Goal: Task Accomplishment & Management: Use online tool/utility

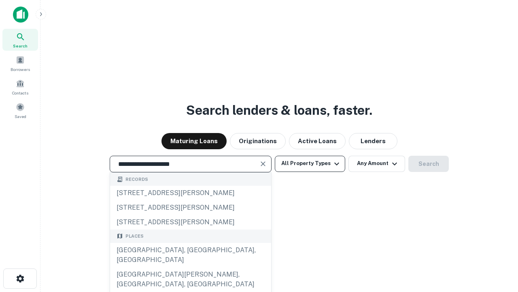
click at [190, 267] on div "Santa Monica, CA, USA" at bounding box center [190, 255] width 161 height 24
click at [310, 163] on button "All Property Types" at bounding box center [310, 163] width 70 height 16
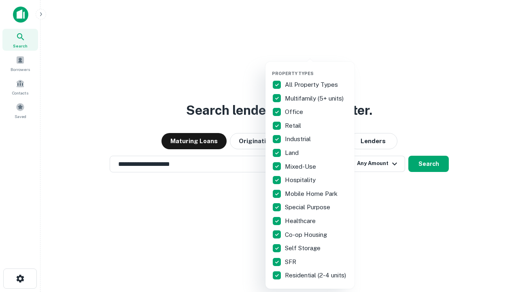
type input "**********"
click at [317, 68] on button "button" at bounding box center [316, 68] width 89 height 0
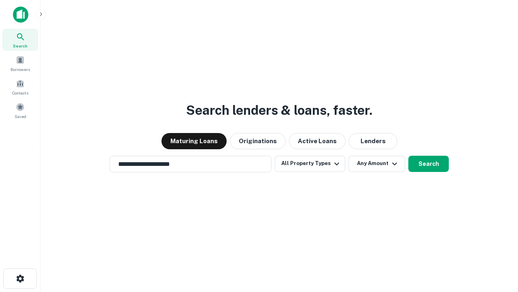
scroll to position [5, 98]
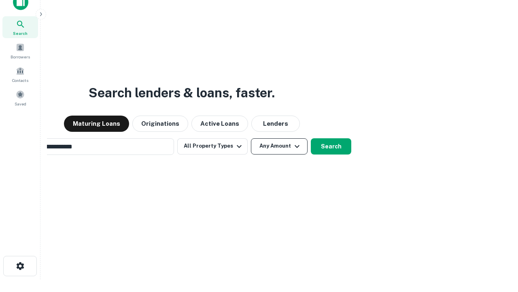
click at [251, 138] on button "Any Amount" at bounding box center [279, 146] width 57 height 16
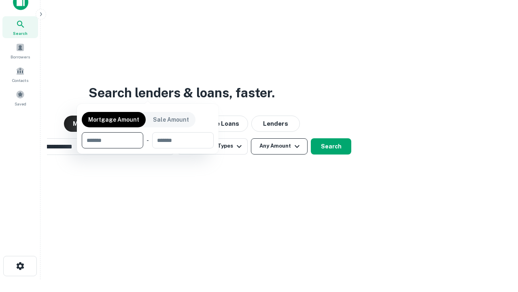
scroll to position [58, 229]
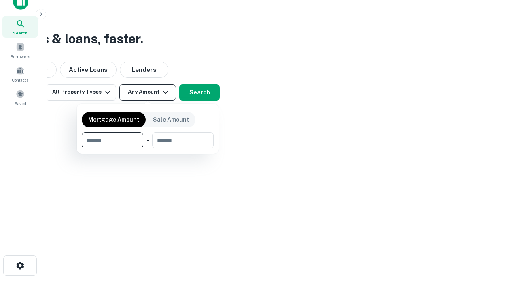
type input "*******"
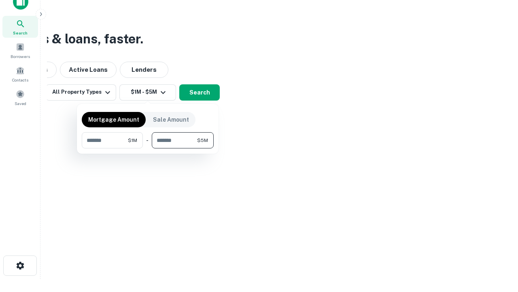
type input "*******"
click at [148, 148] on button "button" at bounding box center [148, 148] width 132 height 0
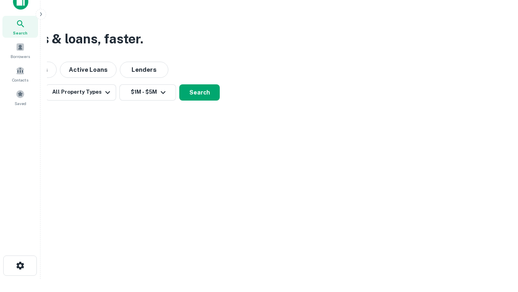
scroll to position [5, 149]
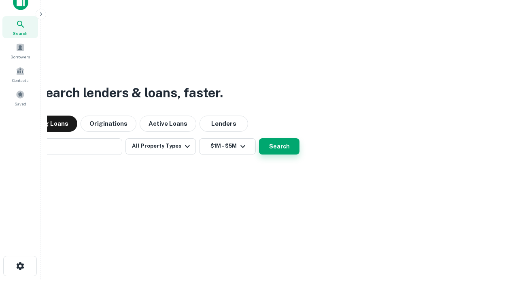
click at [259, 138] on button "Search" at bounding box center [279, 146] width 40 height 16
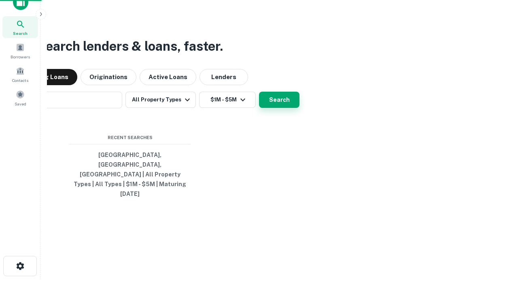
scroll to position [21, 229]
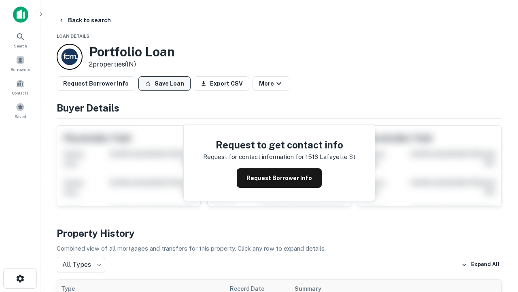
click at [164, 83] on button "Save Loan" at bounding box center [164, 83] width 52 height 15
click at [166, 83] on button "Loan Saved" at bounding box center [166, 83] width 56 height 15
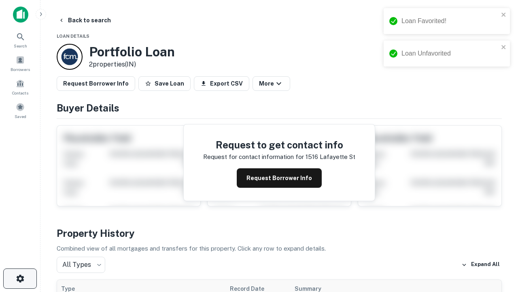
click at [20, 278] on icon "button" at bounding box center [20, 278] width 10 height 10
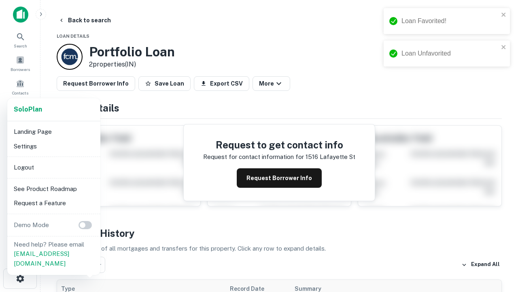
click at [53, 167] on li "Logout" at bounding box center [54, 167] width 87 height 15
